Goal: Transaction & Acquisition: Purchase product/service

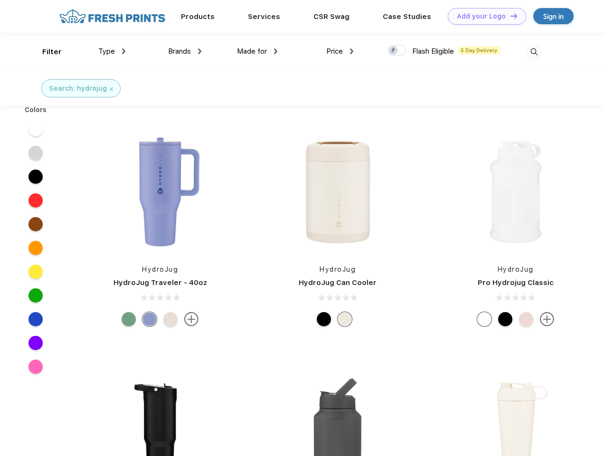
scroll to position [0, 0]
click at [483, 16] on link "Add your Logo Design Tool" at bounding box center [486, 16] width 78 height 17
click at [0, 0] on div "Design Tool" at bounding box center [0, 0] width 0 height 0
click at [509, 16] on link "Add your Logo Design Tool" at bounding box center [486, 16] width 78 height 17
click at [46, 52] on div "Filter" at bounding box center [51, 52] width 19 height 11
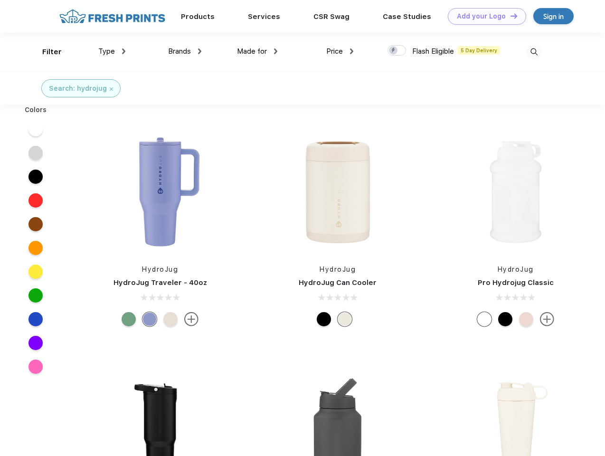
click at [112, 51] on span "Type" at bounding box center [106, 51] width 17 height 9
click at [185, 51] on span "Brands" at bounding box center [179, 51] width 23 height 9
click at [257, 51] on span "Made for" at bounding box center [252, 51] width 30 height 9
click at [340, 51] on span "Price" at bounding box center [334, 51] width 17 height 9
click at [397, 51] on div at bounding box center [396, 50] width 19 height 10
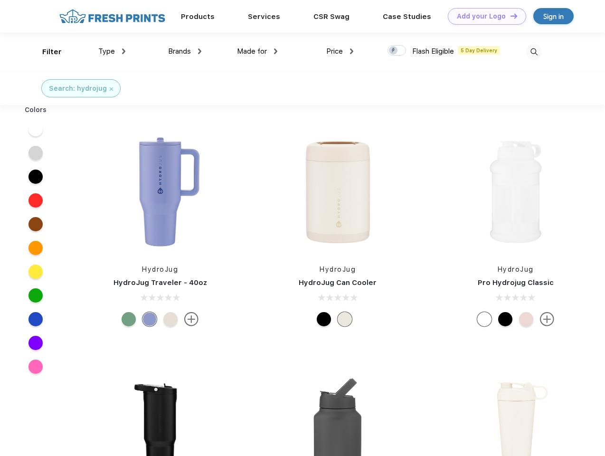
click at [393, 51] on input "checkbox" at bounding box center [390, 48] width 6 height 6
click at [533, 52] on img at bounding box center [534, 52] width 16 height 16
